Goal: Task Accomplishment & Management: Use online tool/utility

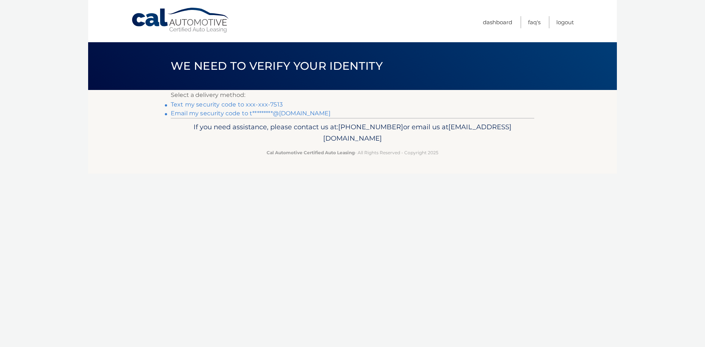
click at [222, 104] on link "Text my security code to xxx-xxx-7513" at bounding box center [227, 104] width 112 height 7
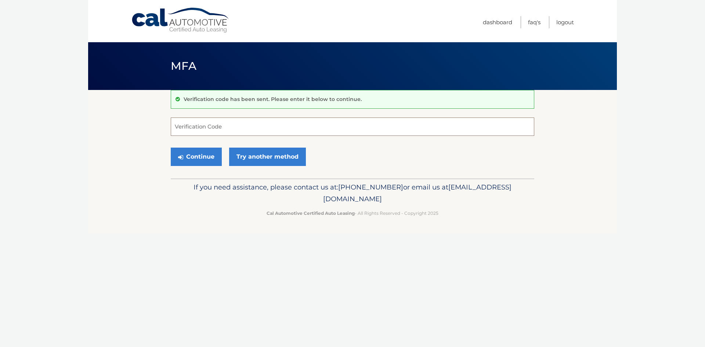
click at [334, 126] on input "Verification Code" at bounding box center [352, 126] width 363 height 18
type input "709648"
click at [171, 148] on button "Continue" at bounding box center [196, 157] width 51 height 18
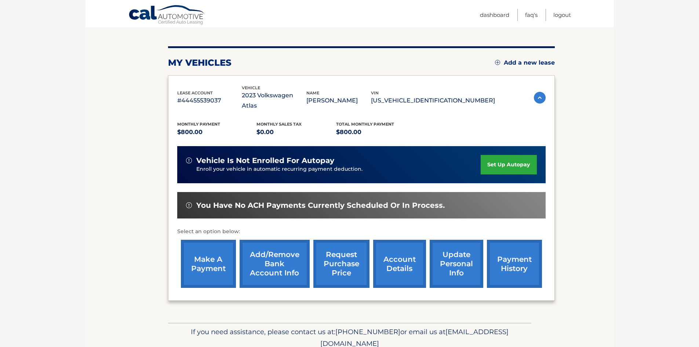
scroll to position [98, 0]
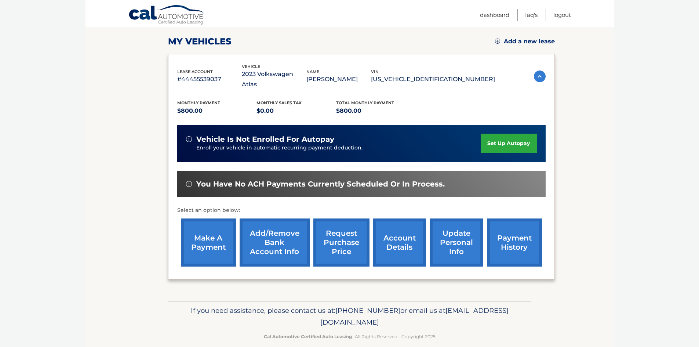
click at [202, 246] on link "make a payment" at bounding box center [208, 242] width 55 height 48
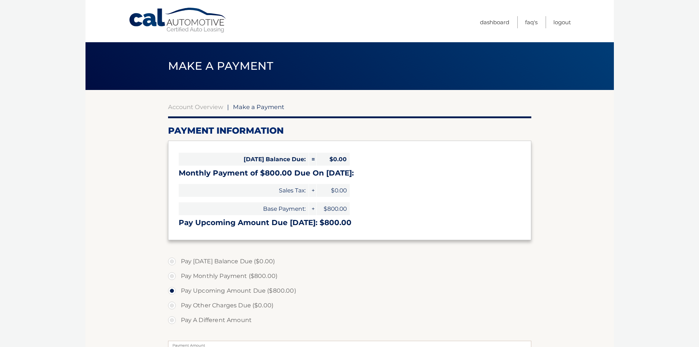
select select "NmRhNjU0MWUtZGRmYS00Mzc0LWI5NDUtODMzYmE4NzRjODE0"
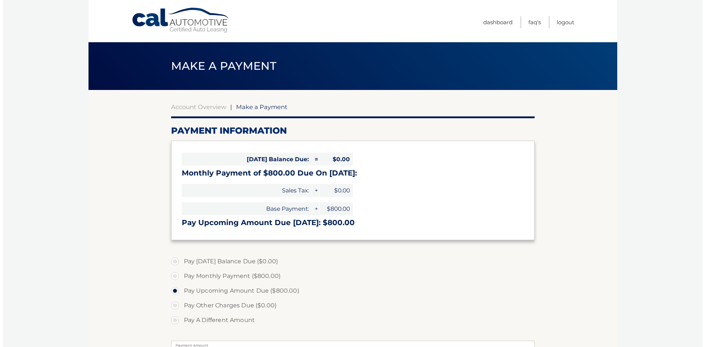
scroll to position [178, 0]
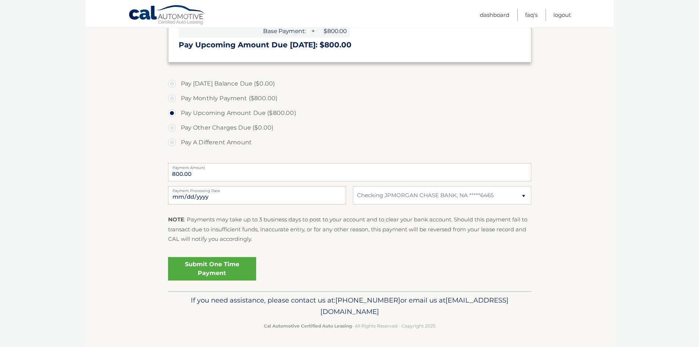
click at [215, 266] on link "Submit One Time Payment" at bounding box center [212, 268] width 88 height 23
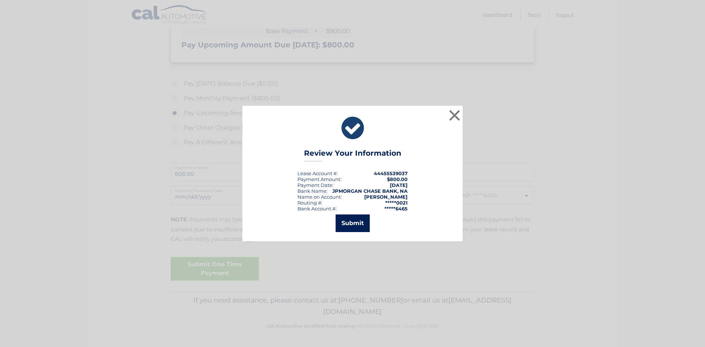
click at [343, 224] on button "Submit" at bounding box center [353, 223] width 34 height 18
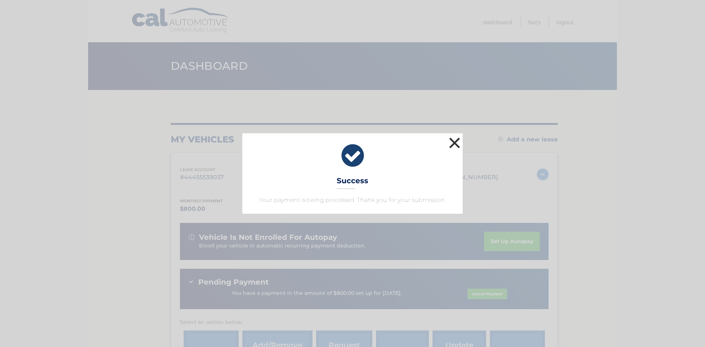
click at [456, 143] on button "×" at bounding box center [454, 142] width 15 height 15
